Goal: Obtain resource: Download file/media

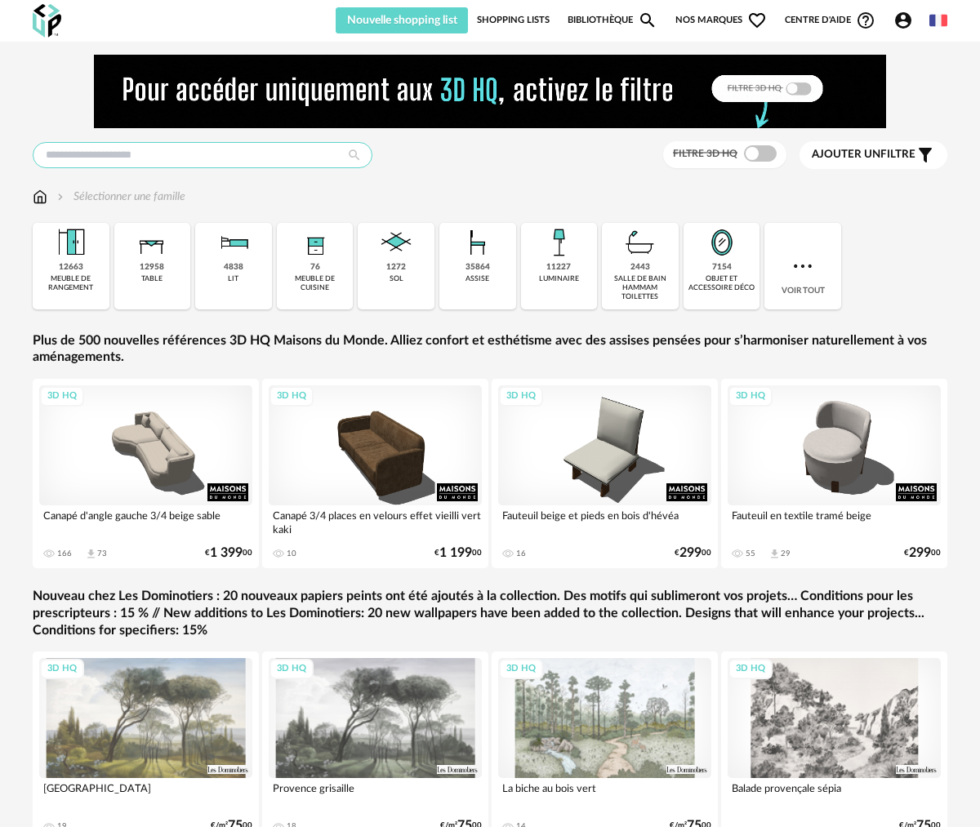
click at [179, 158] on input "text" at bounding box center [203, 155] width 340 height 26
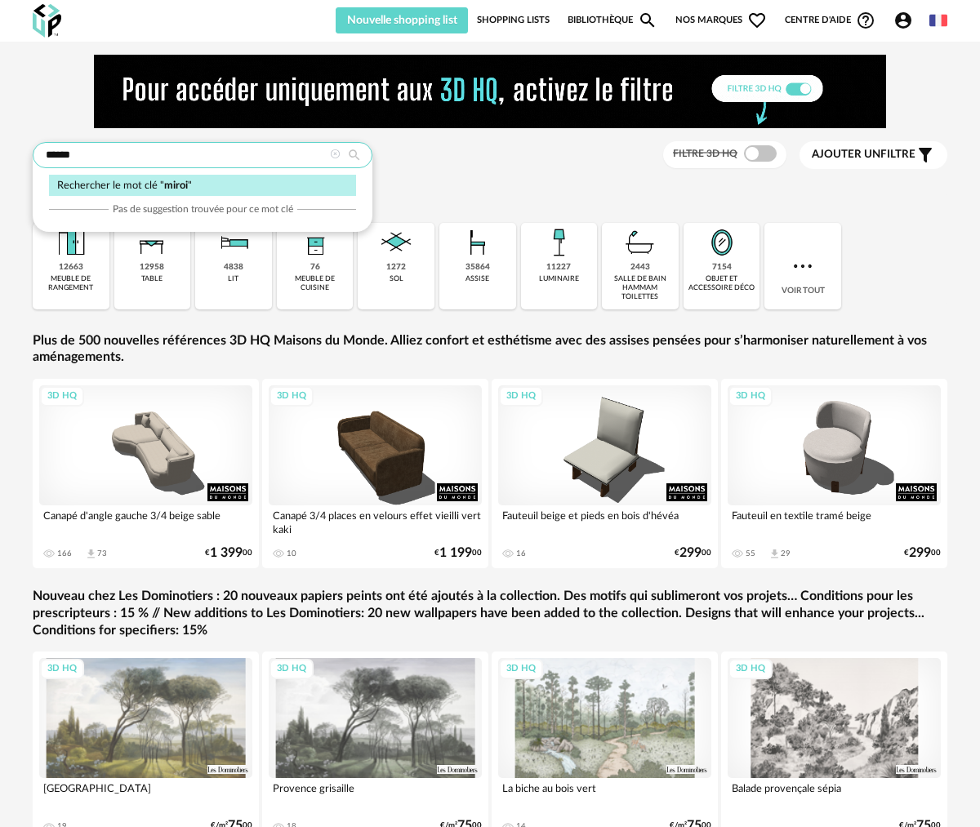
type input "******"
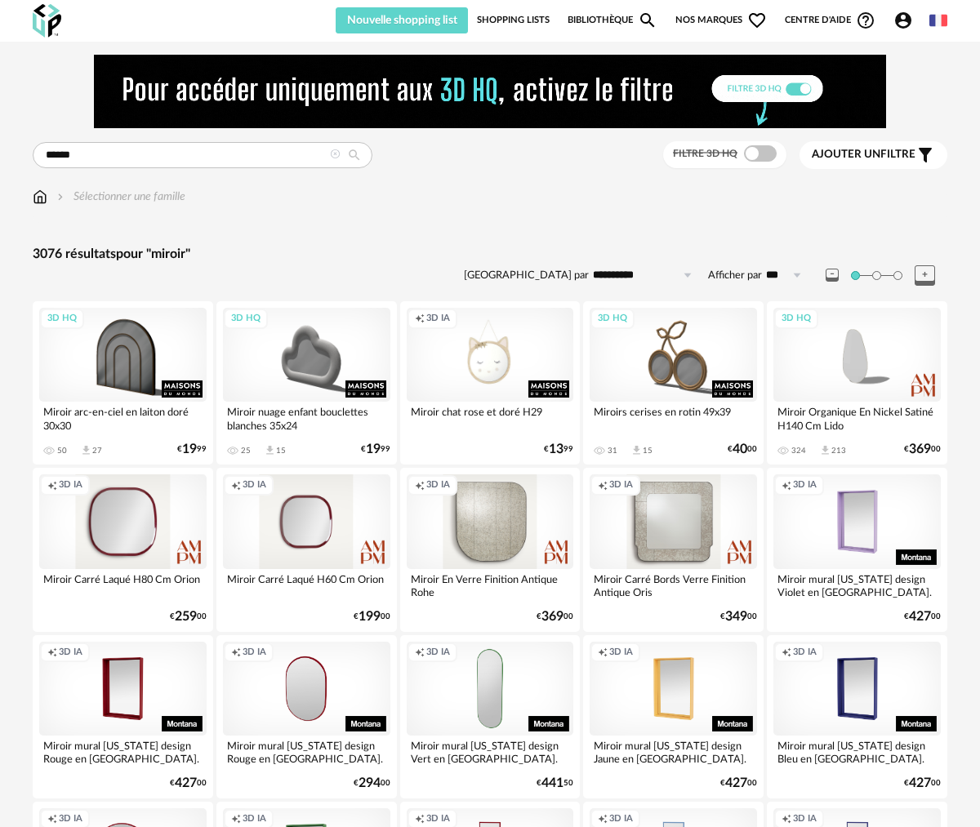
click at [921, 152] on icon "Filter icon" at bounding box center [925, 155] width 20 height 20
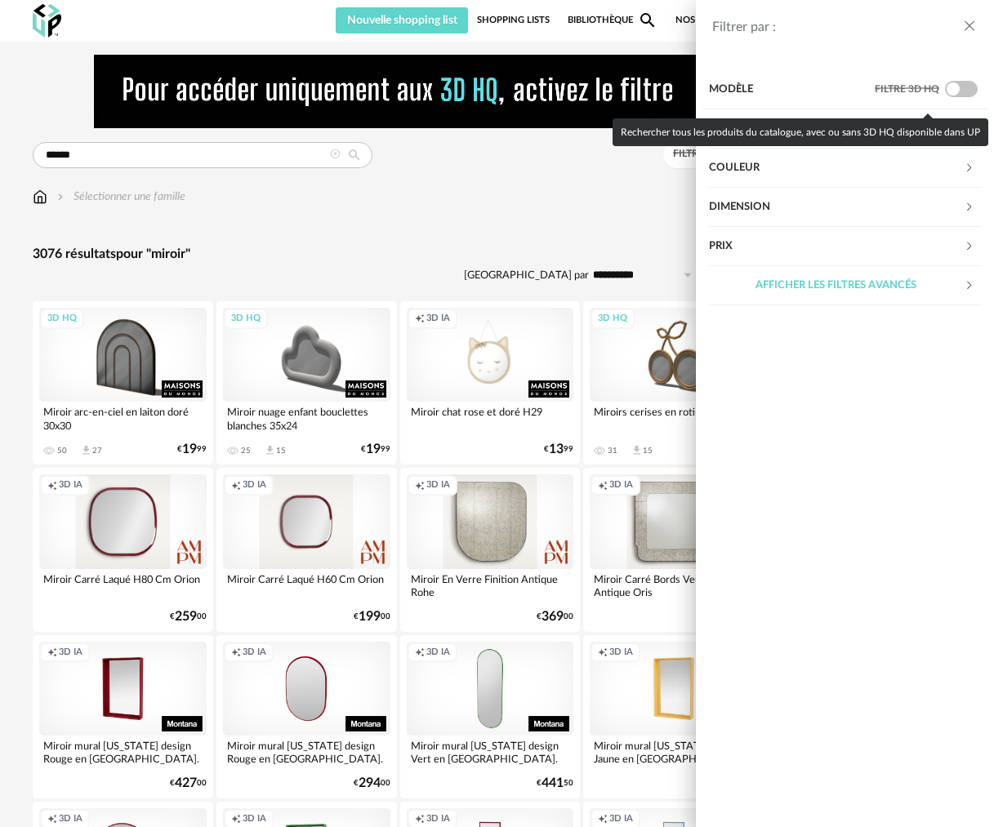
click at [955, 95] on span at bounding box center [961, 89] width 33 height 16
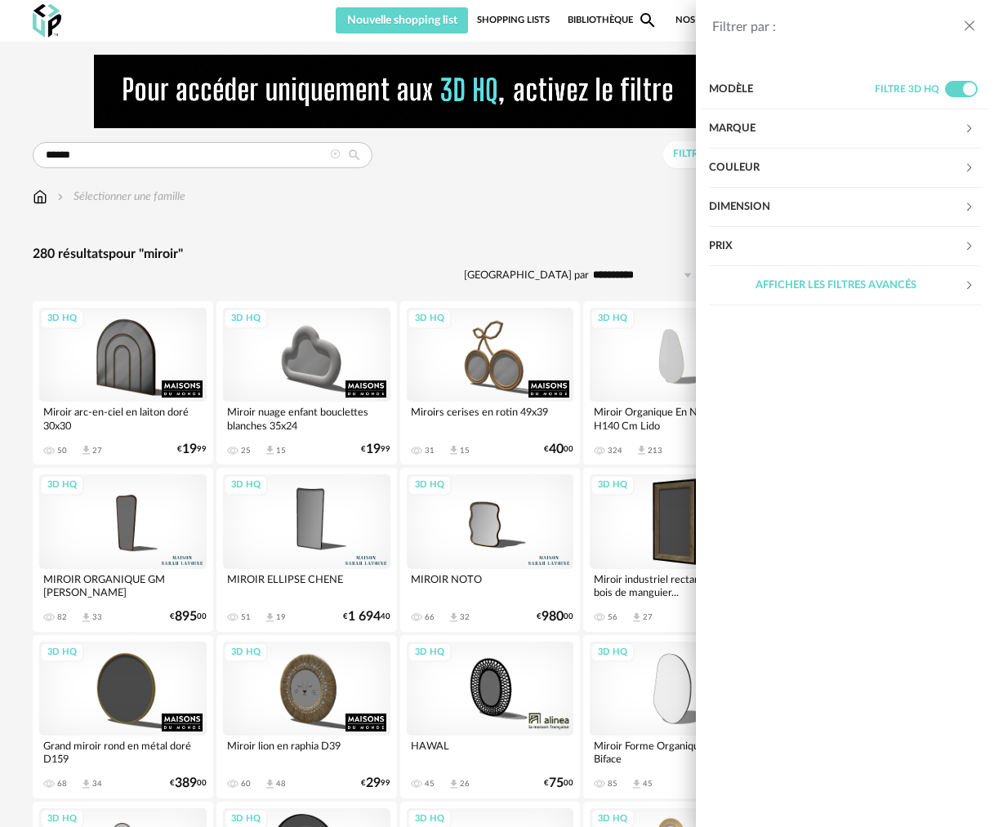
click at [648, 207] on div "Filtrer par : Modèle Filtre 3D HQ Marque &tradition 0 101 Copenhagen 0 366 Conc…" at bounding box center [497, 413] width 994 height 827
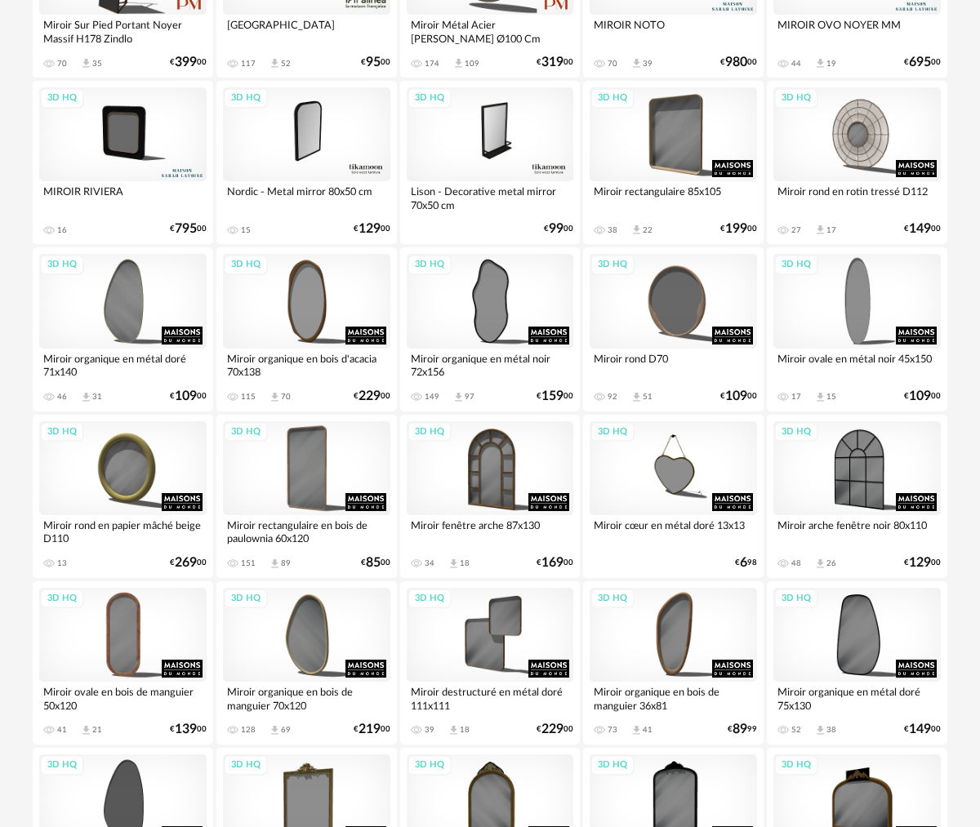
scroll to position [1061, 0]
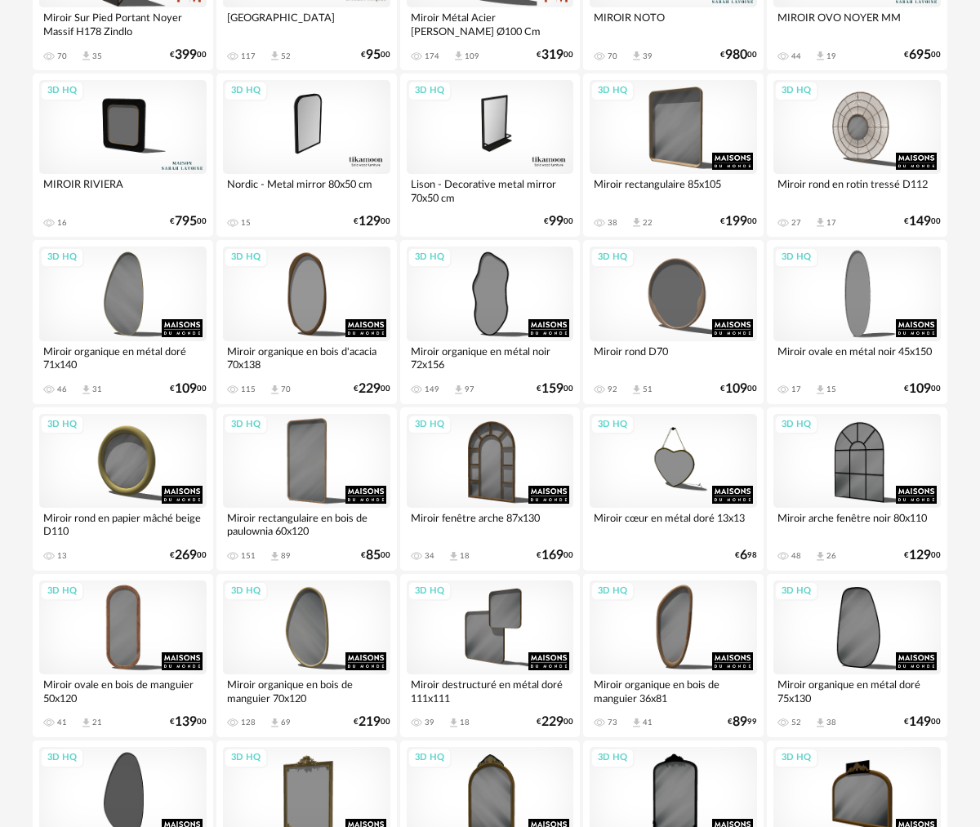
click at [171, 355] on div "Miroir organique en métal doré 71x140" at bounding box center [122, 357] width 167 height 33
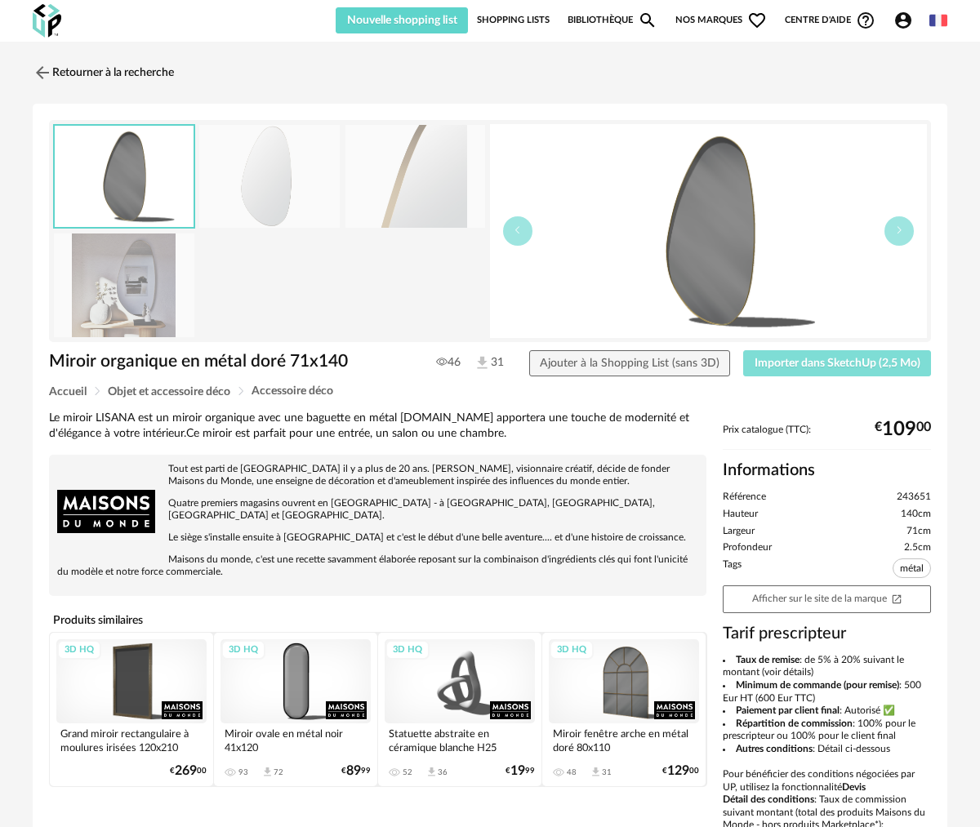
click at [837, 360] on span "Importer dans SketchUp (2,5 Mo)" at bounding box center [837, 363] width 166 height 11
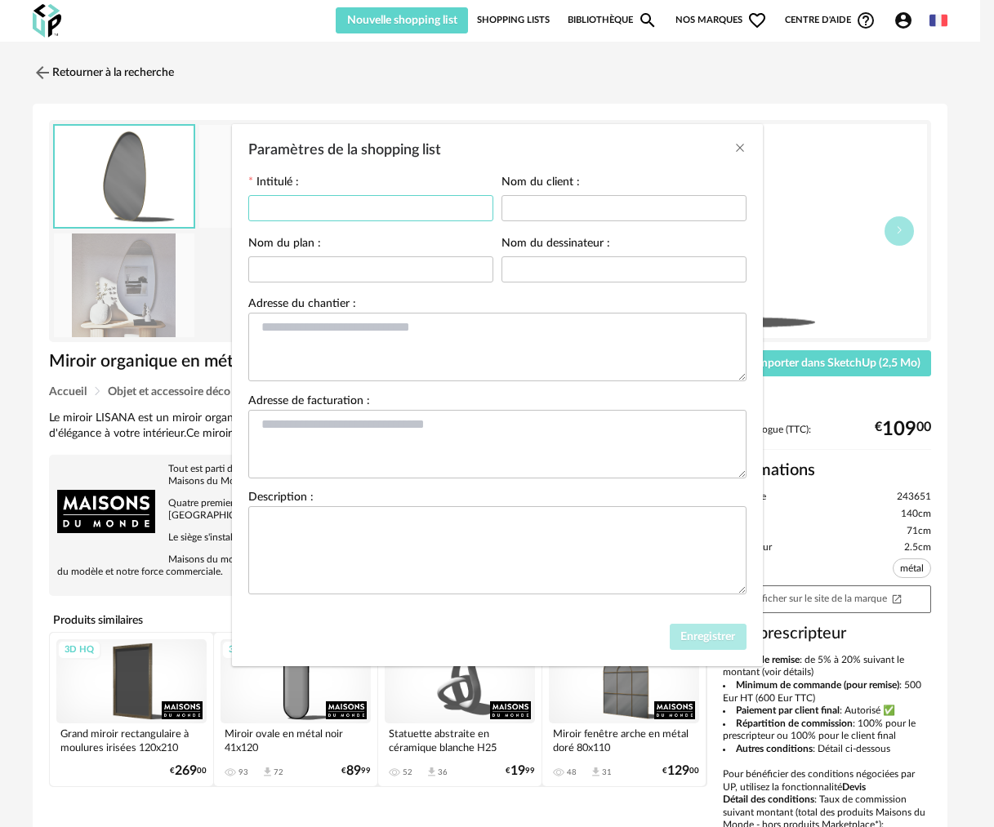
click at [368, 215] on input "Paramètres de la shopping list" at bounding box center [370, 208] width 245 height 26
type input "****"
click at [715, 636] on span "Enregistrer" at bounding box center [707, 636] width 55 height 11
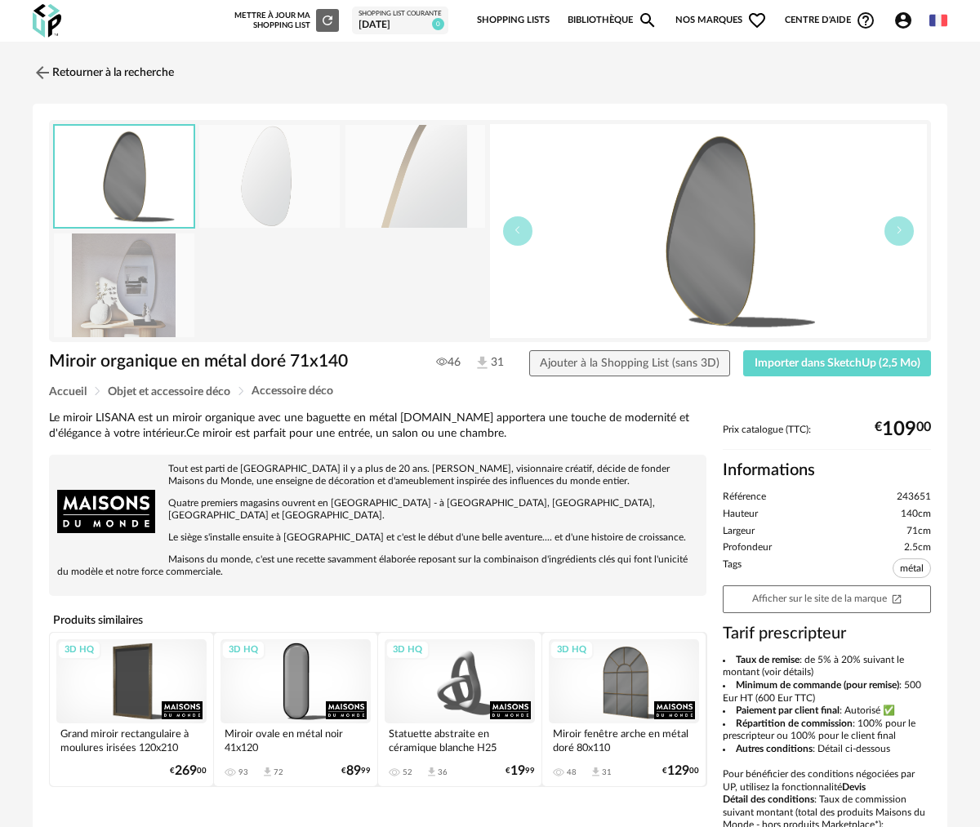
click at [779, 376] on div "Miroir organique en métal doré 71x140 46 31 Ajouter à la Shopping List (sans 3D…" at bounding box center [490, 367] width 898 height 35
click at [773, 360] on span "Importer dans SketchUp (2,5 Mo)" at bounding box center [837, 363] width 166 height 11
click at [46, 73] on img at bounding box center [41, 72] width 24 height 24
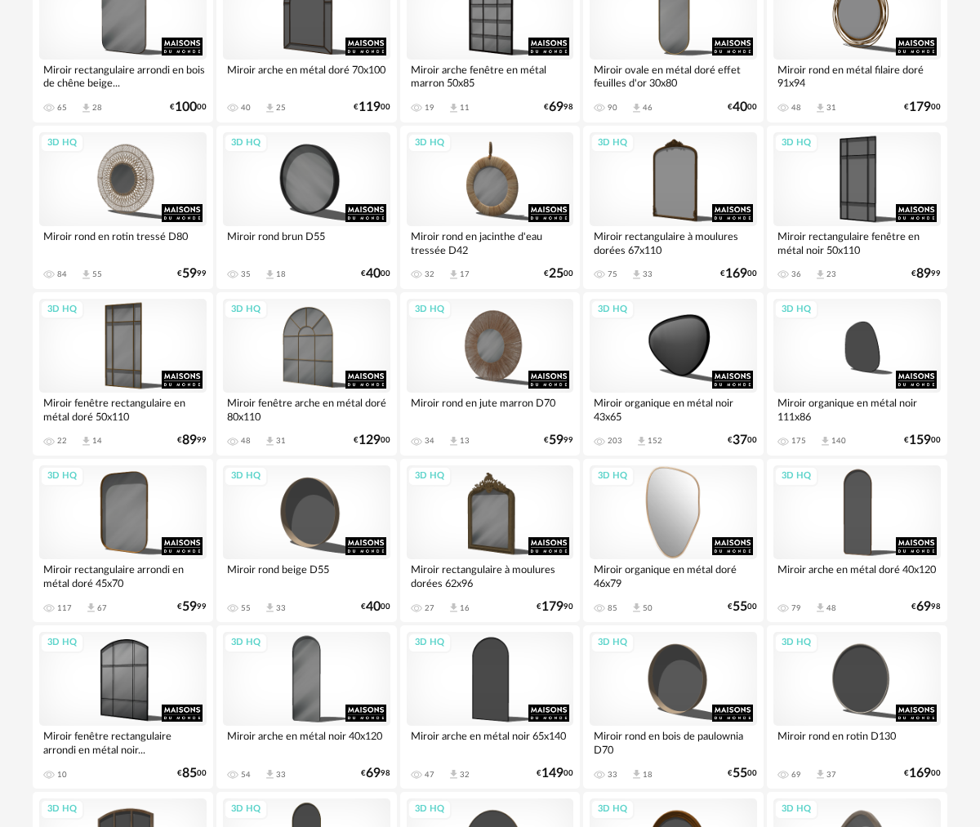
scroll to position [2343, 0]
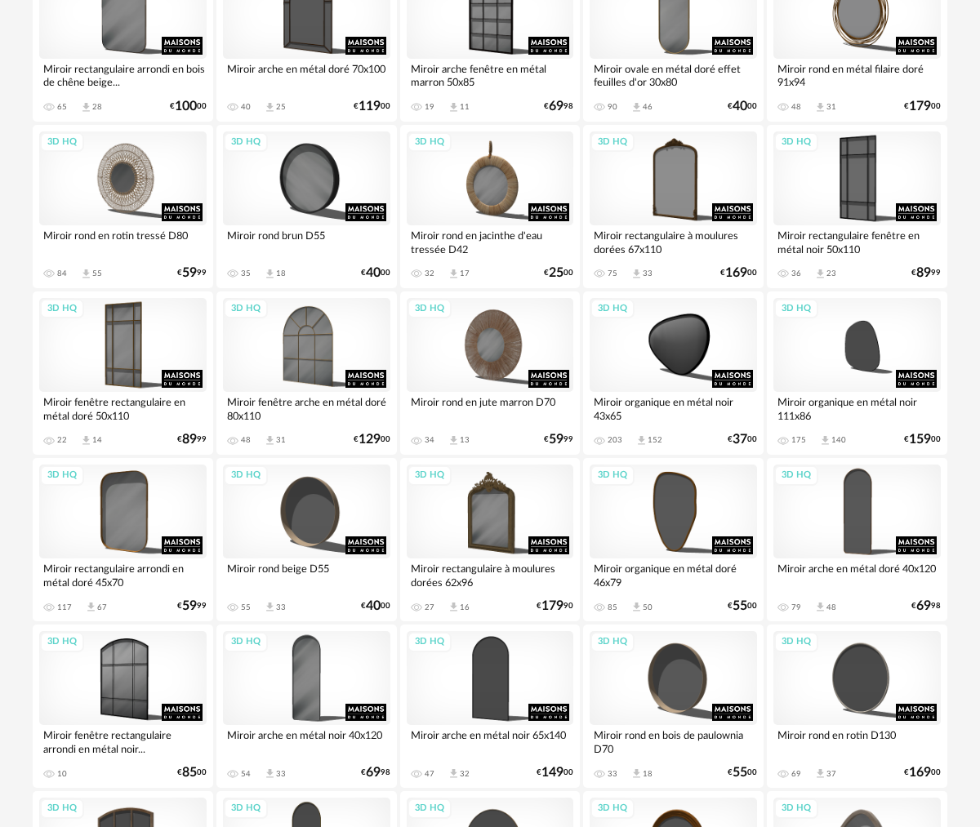
click at [889, 571] on div "Miroir arche en métal doré 40x120" at bounding box center [856, 575] width 167 height 33
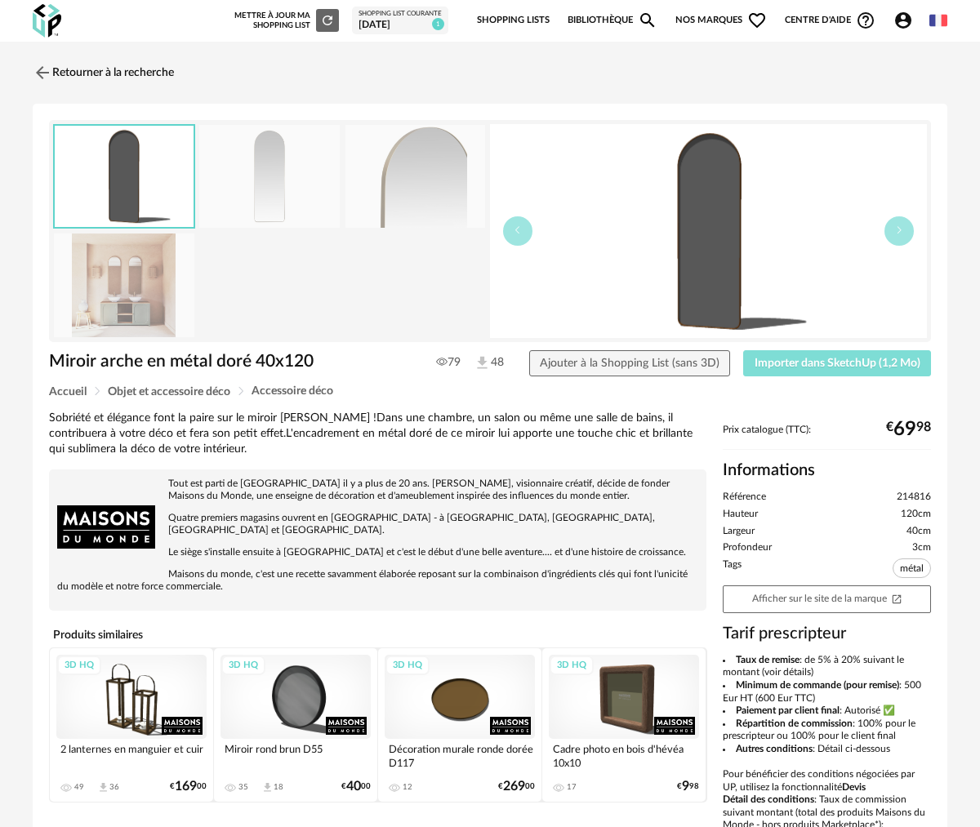
click at [834, 359] on span "Importer dans SketchUp (1,2 Mo)" at bounding box center [837, 363] width 166 height 11
click at [41, 69] on img at bounding box center [41, 72] width 24 height 24
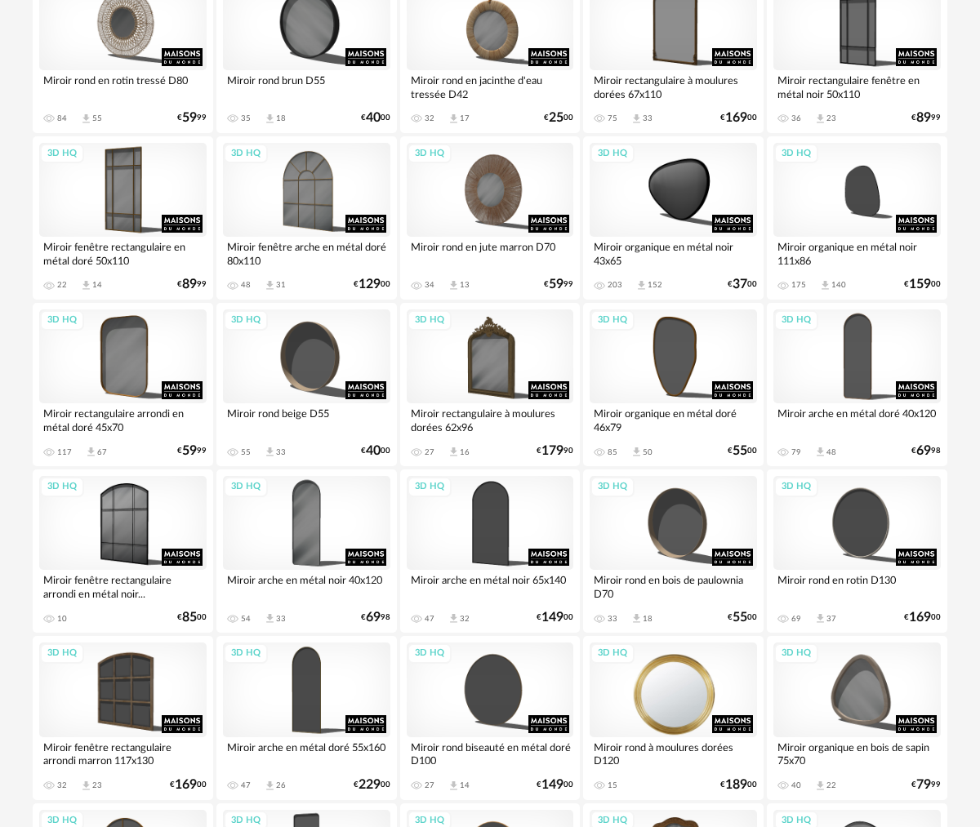
scroll to position [2507, 0]
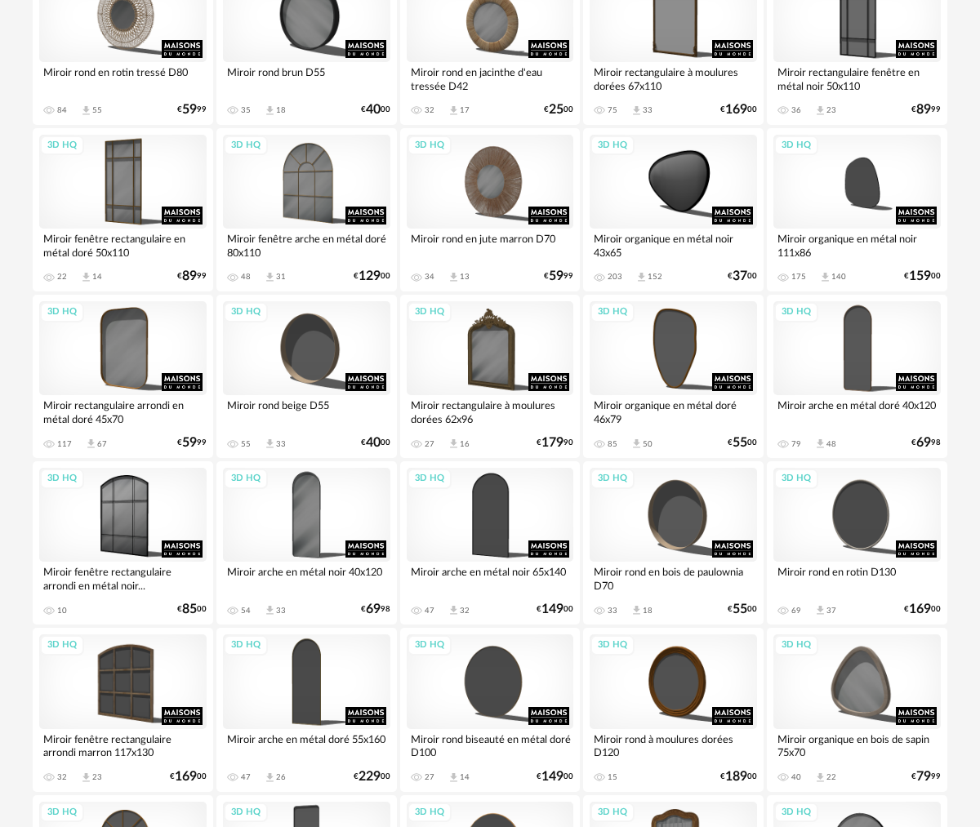
click at [287, 572] on div "Miroir arche en métal noir 40x120" at bounding box center [306, 578] width 167 height 33
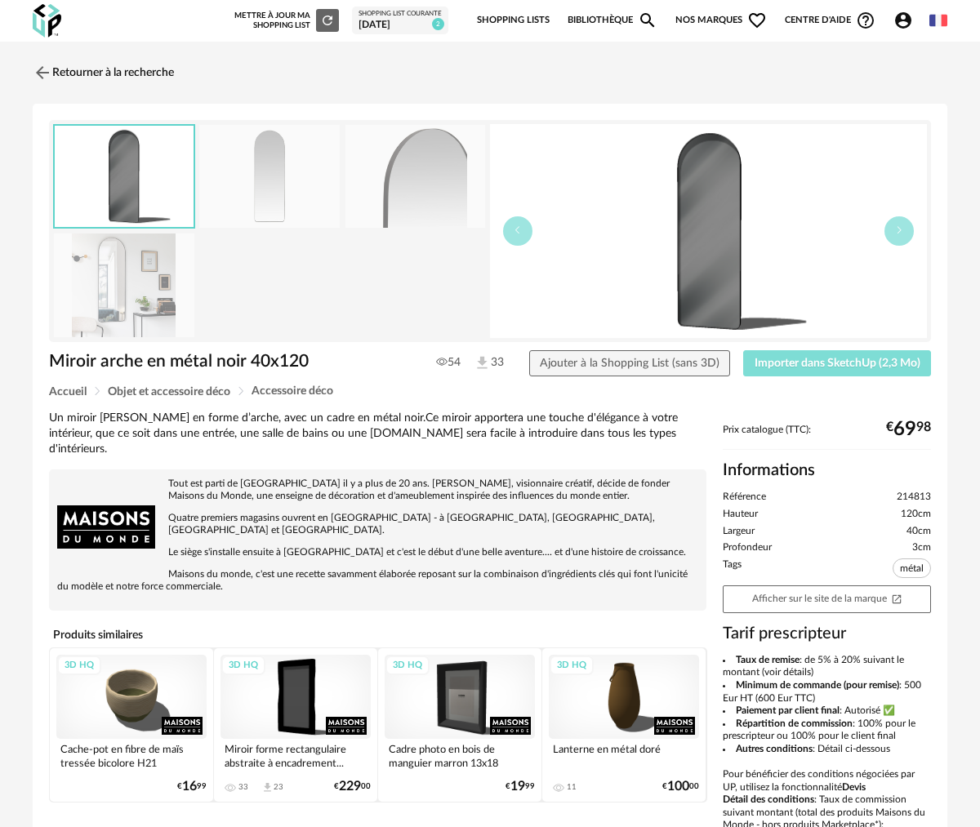
click at [865, 363] on span "Importer dans SketchUp (2,3 Mo)" at bounding box center [837, 363] width 166 height 11
click at [743, 350] on button "Importer dans SketchUp (2,3 Mo)" at bounding box center [837, 363] width 188 height 26
click at [395, 65] on div "Retourner à la recherche" at bounding box center [490, 73] width 915 height 36
click at [42, 71] on img at bounding box center [41, 72] width 24 height 24
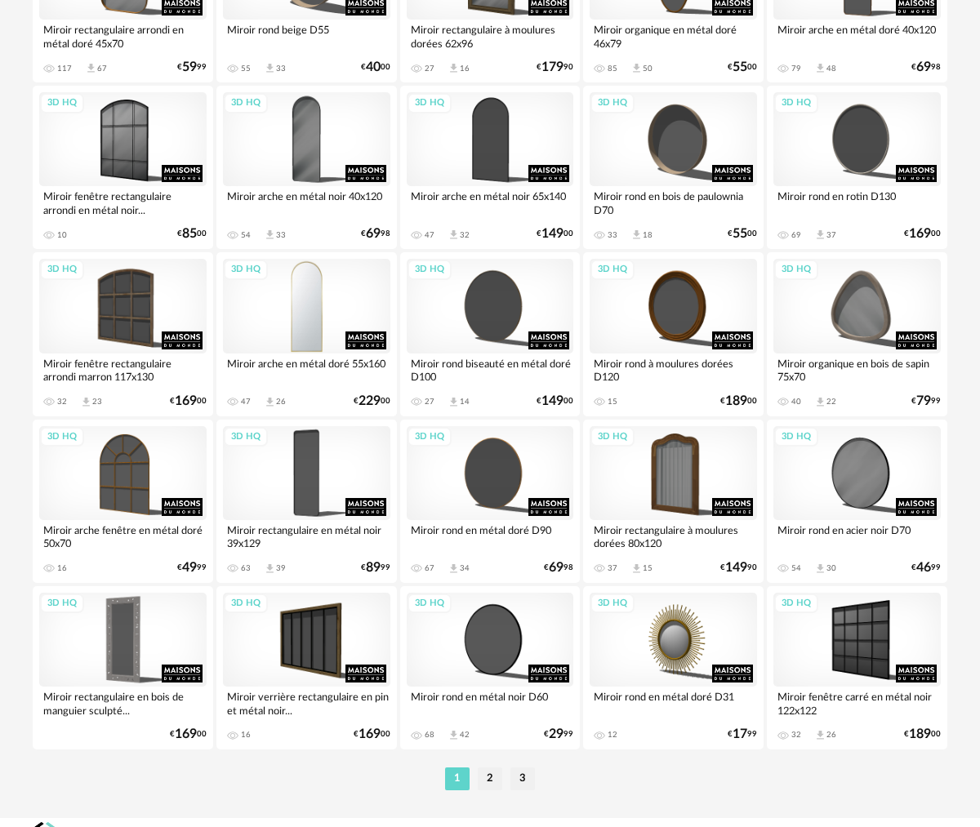
scroll to position [2910, 0]
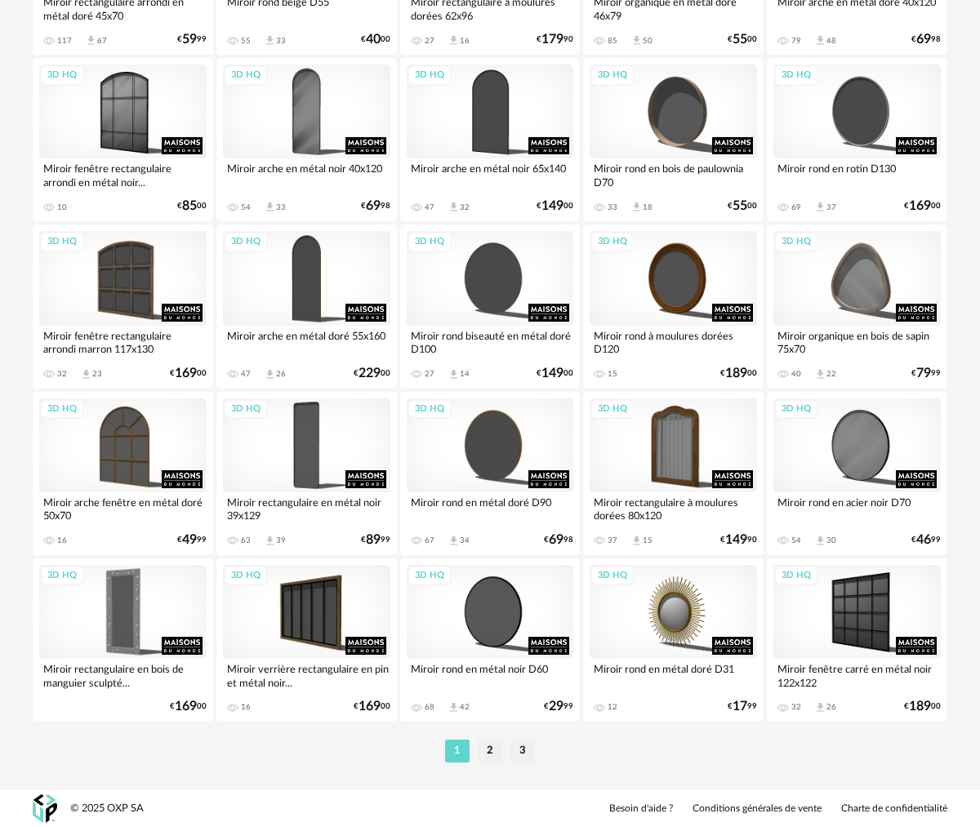
click at [322, 504] on div "Miroir rectangulaire en métal noir 39x129" at bounding box center [306, 508] width 167 height 33
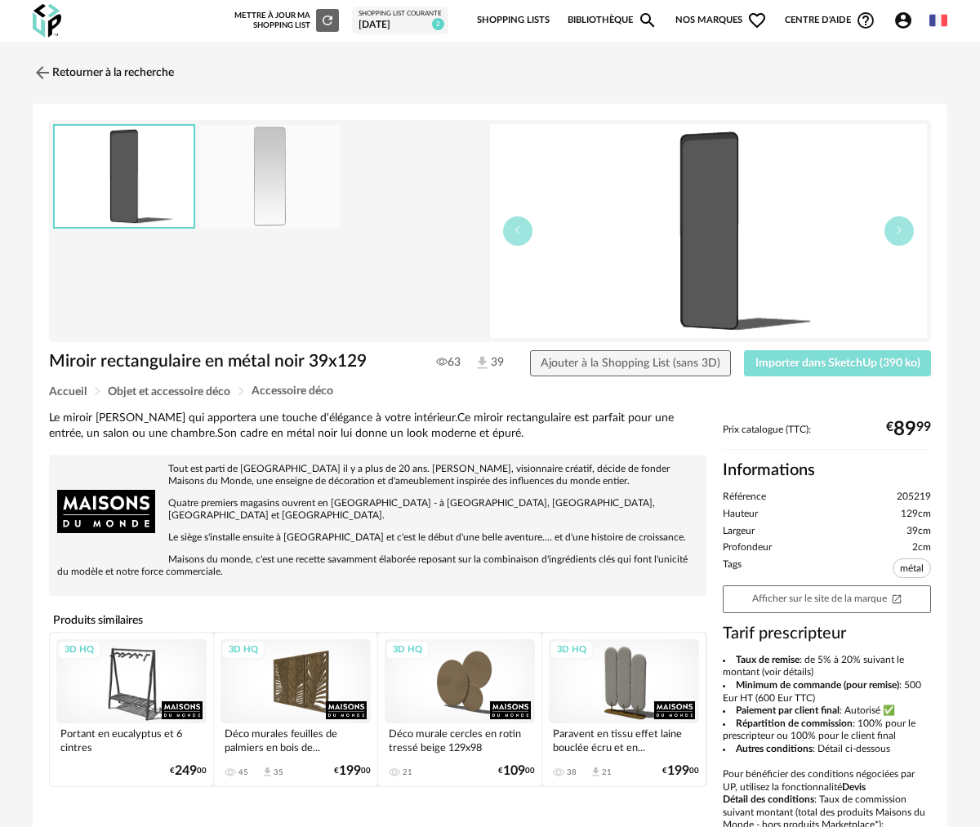
click at [788, 365] on span "Importer dans SketchUp (390 ko)" at bounding box center [837, 363] width 165 height 11
click at [338, 86] on div "Retourner à la recherche" at bounding box center [490, 73] width 915 height 36
click at [42, 75] on img at bounding box center [41, 72] width 24 height 24
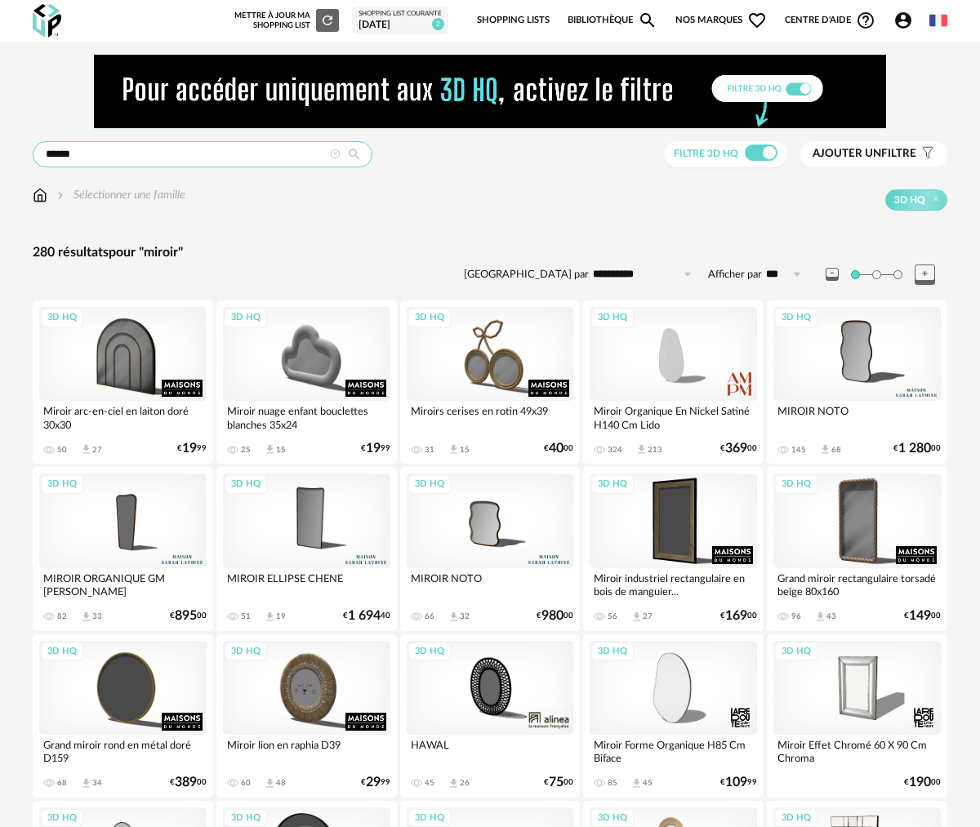
click at [253, 158] on input "******" at bounding box center [203, 154] width 340 height 26
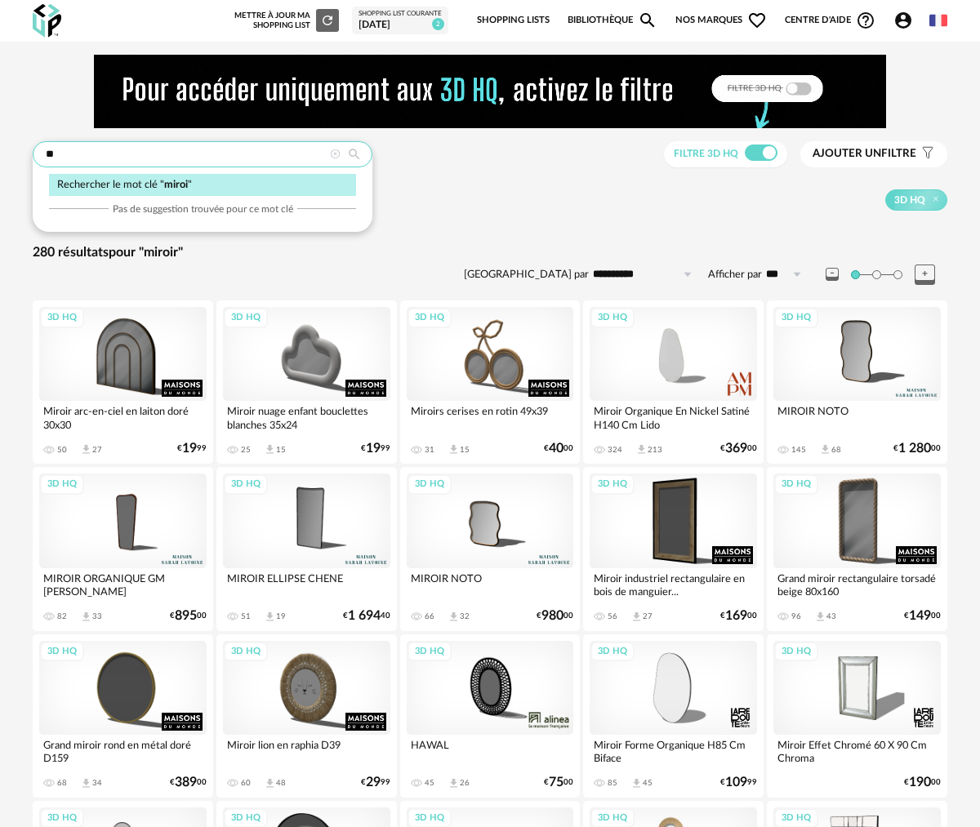
type input "*"
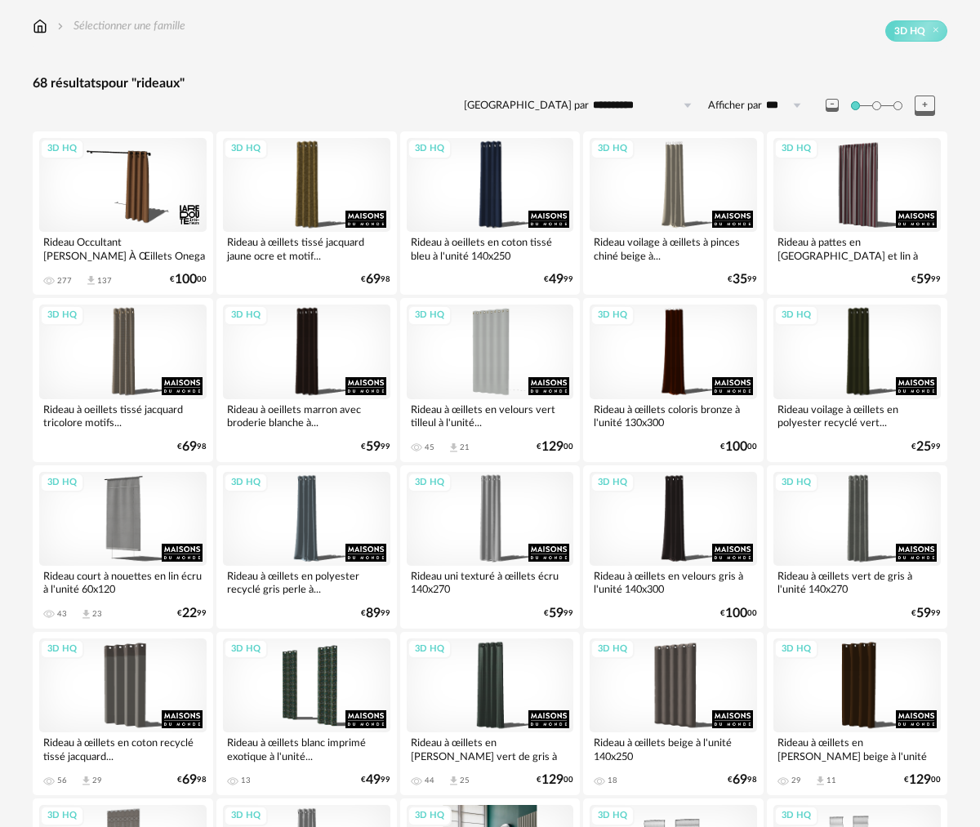
scroll to position [61, 0]
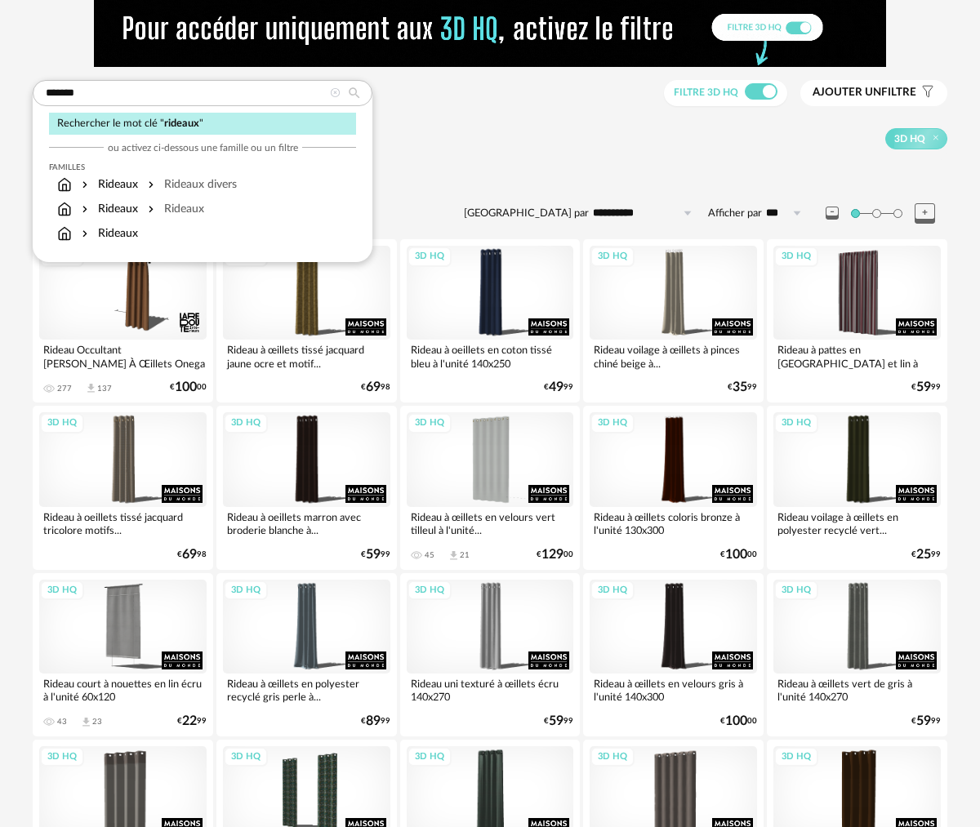
click at [470, 187] on div "68 résultats pour "rideaux"" at bounding box center [490, 191] width 915 height 17
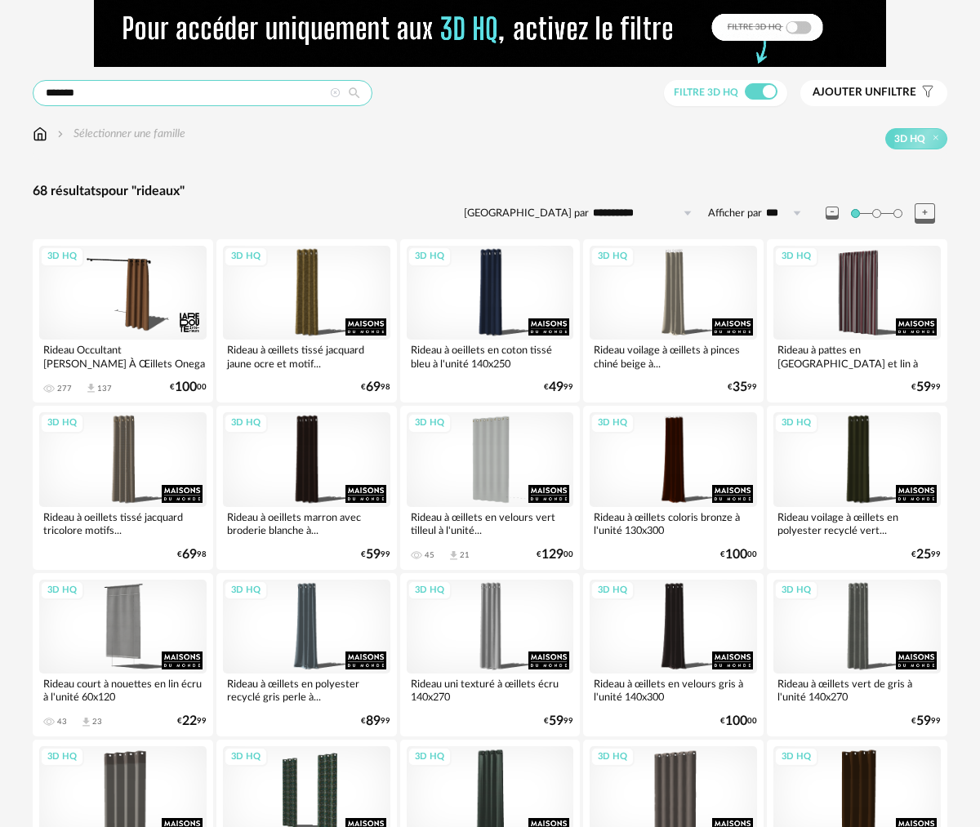
click at [269, 89] on input "*******" at bounding box center [203, 93] width 340 height 26
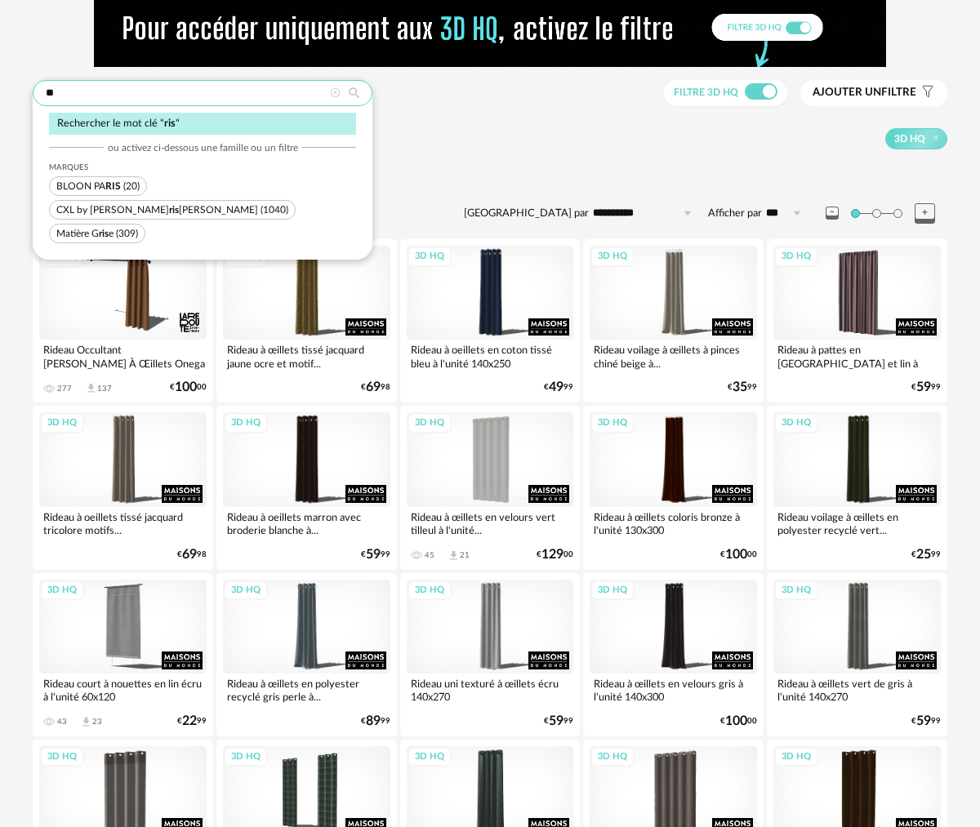
type input "*"
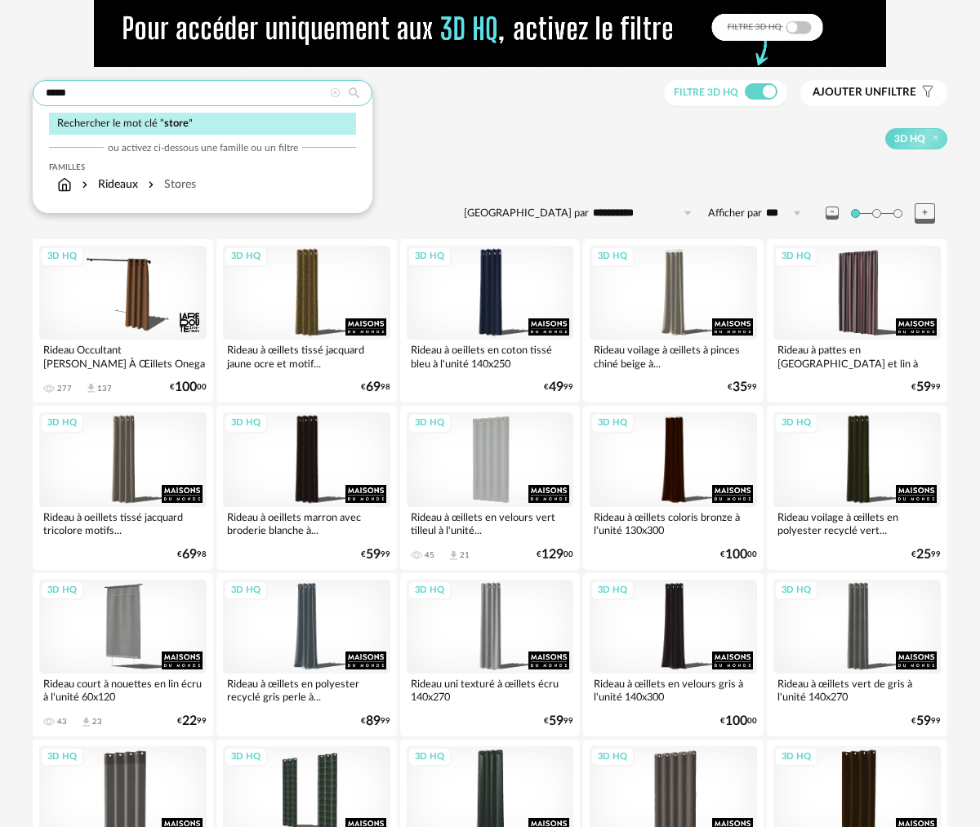
type input "*****"
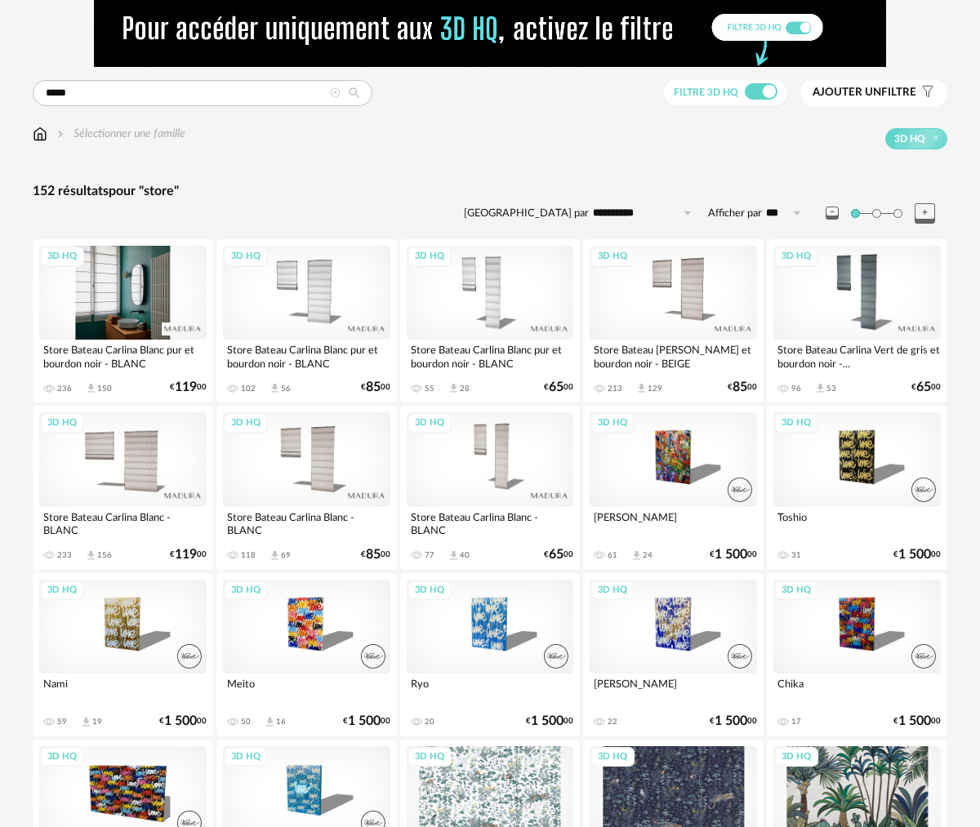
click at [161, 340] on div "3D HQ" at bounding box center [122, 293] width 167 height 94
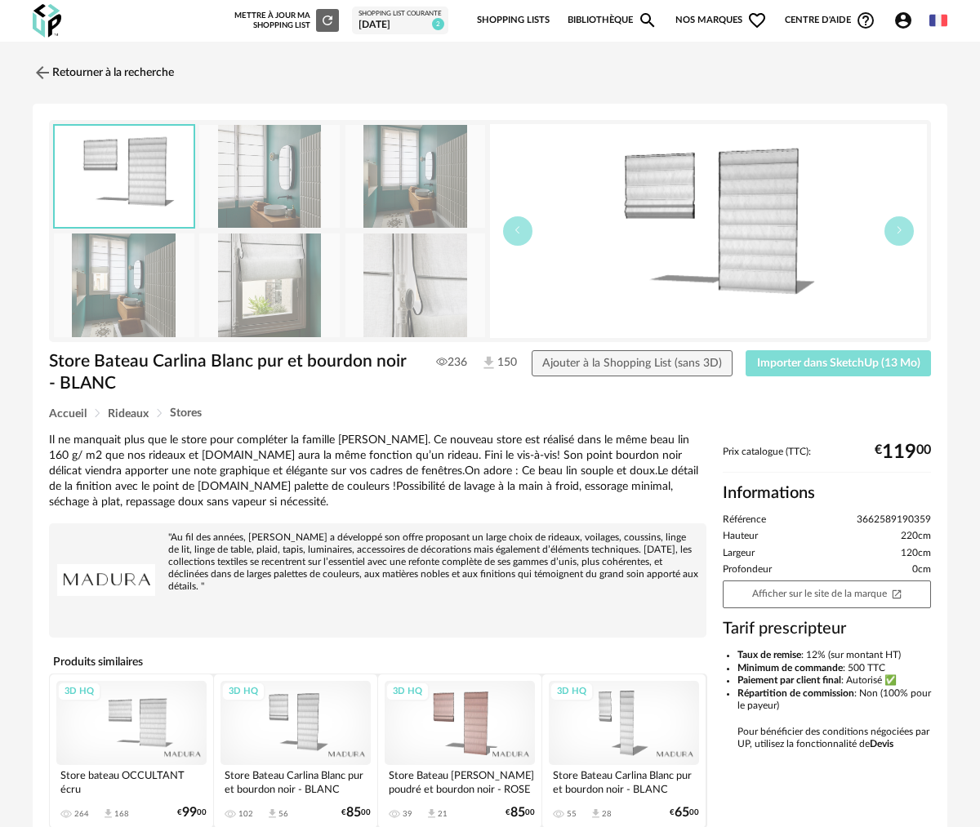
click at [883, 358] on span "Importer dans SketchUp (13 Mo)" at bounding box center [838, 363] width 163 height 11
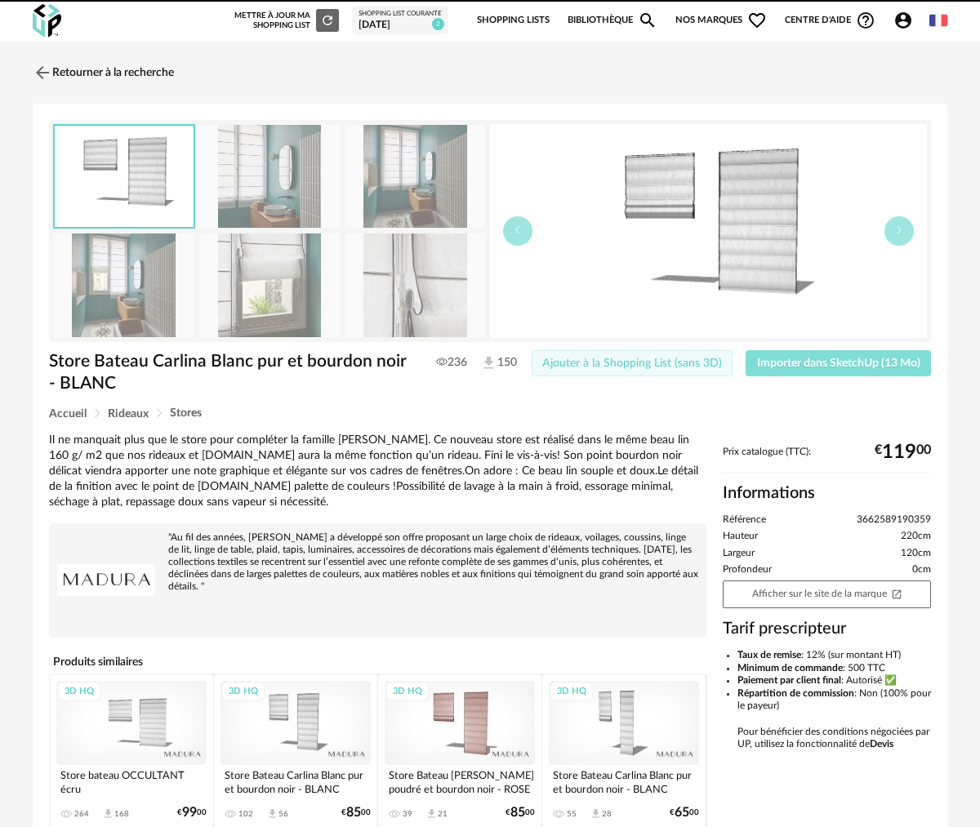
click at [745, 350] on button "Importer dans SketchUp (13 Mo)" at bounding box center [837, 363] width 185 height 26
